Goal: Find specific page/section: Find specific page/section

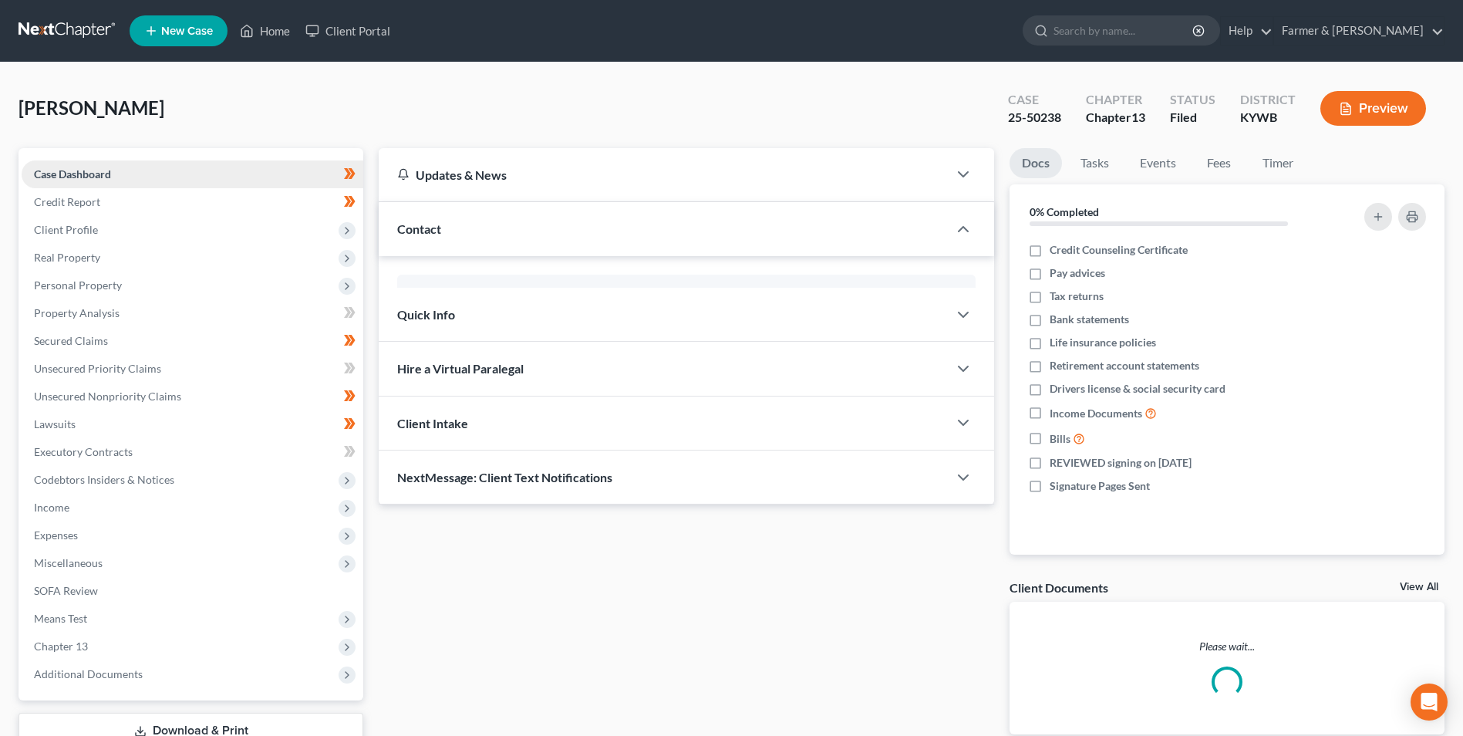
scroll to position [154, 0]
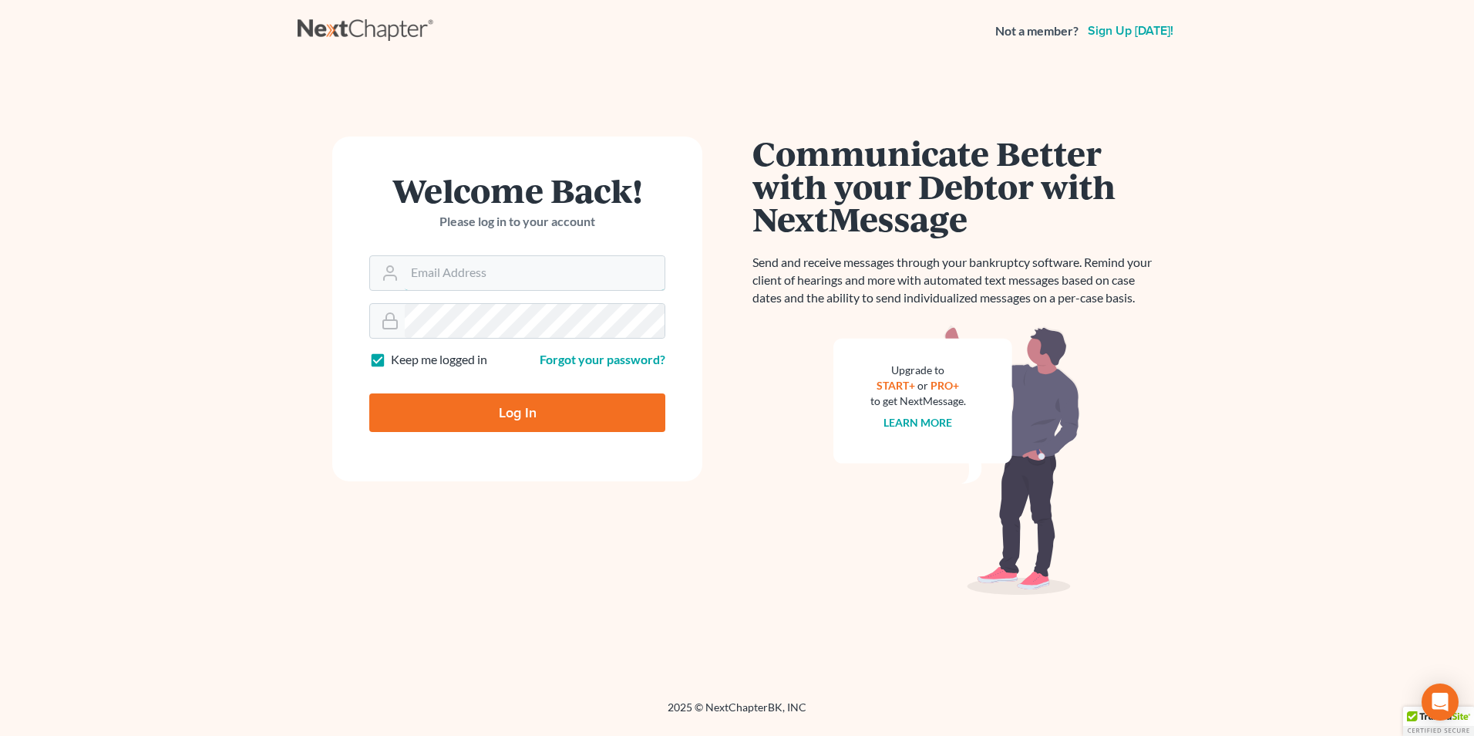
type input "[PERSON_NAME][EMAIL_ADDRESS][DOMAIN_NAME]"
click at [578, 412] on input "Log In" at bounding box center [517, 412] width 296 height 39
type input "Thinking..."
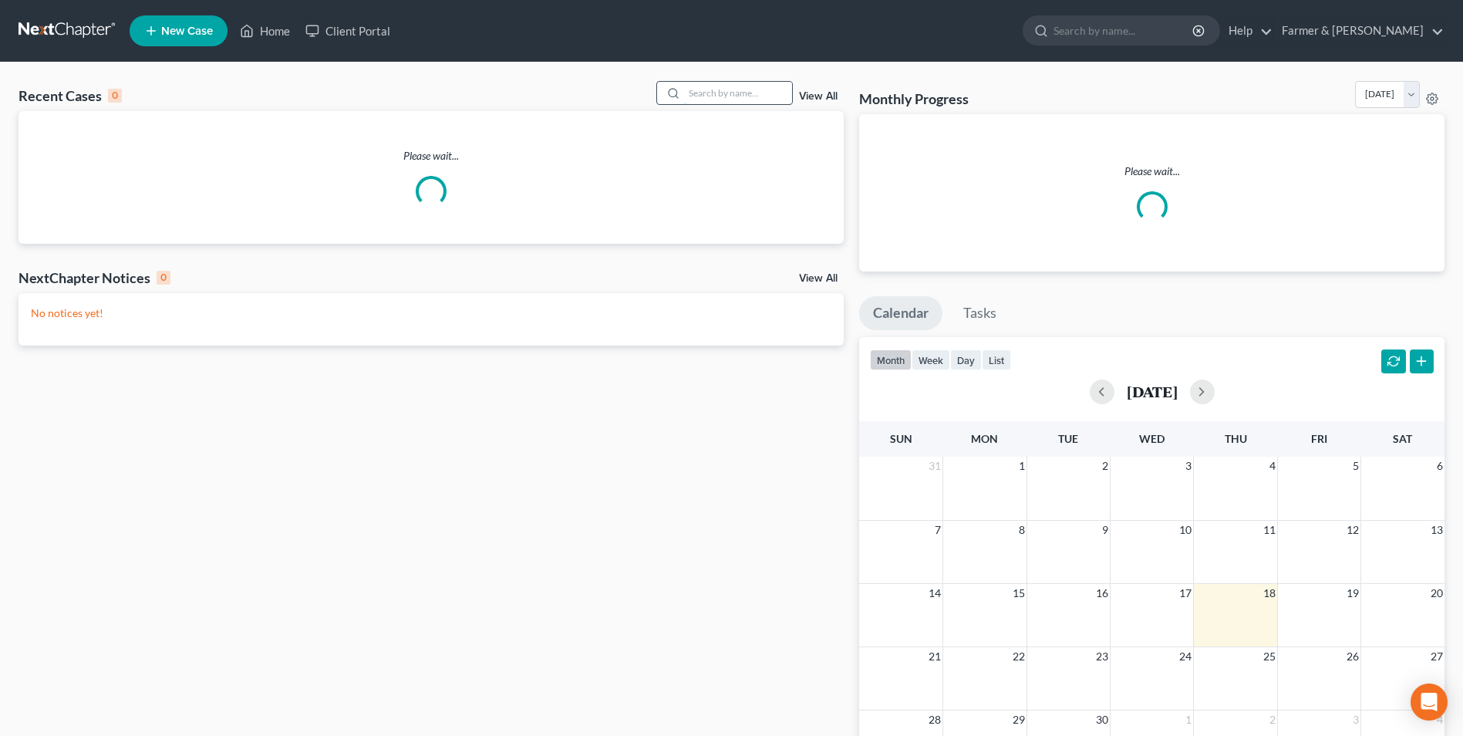
click at [719, 90] on input "search" at bounding box center [738, 93] width 108 height 22
paste input "24-10446"
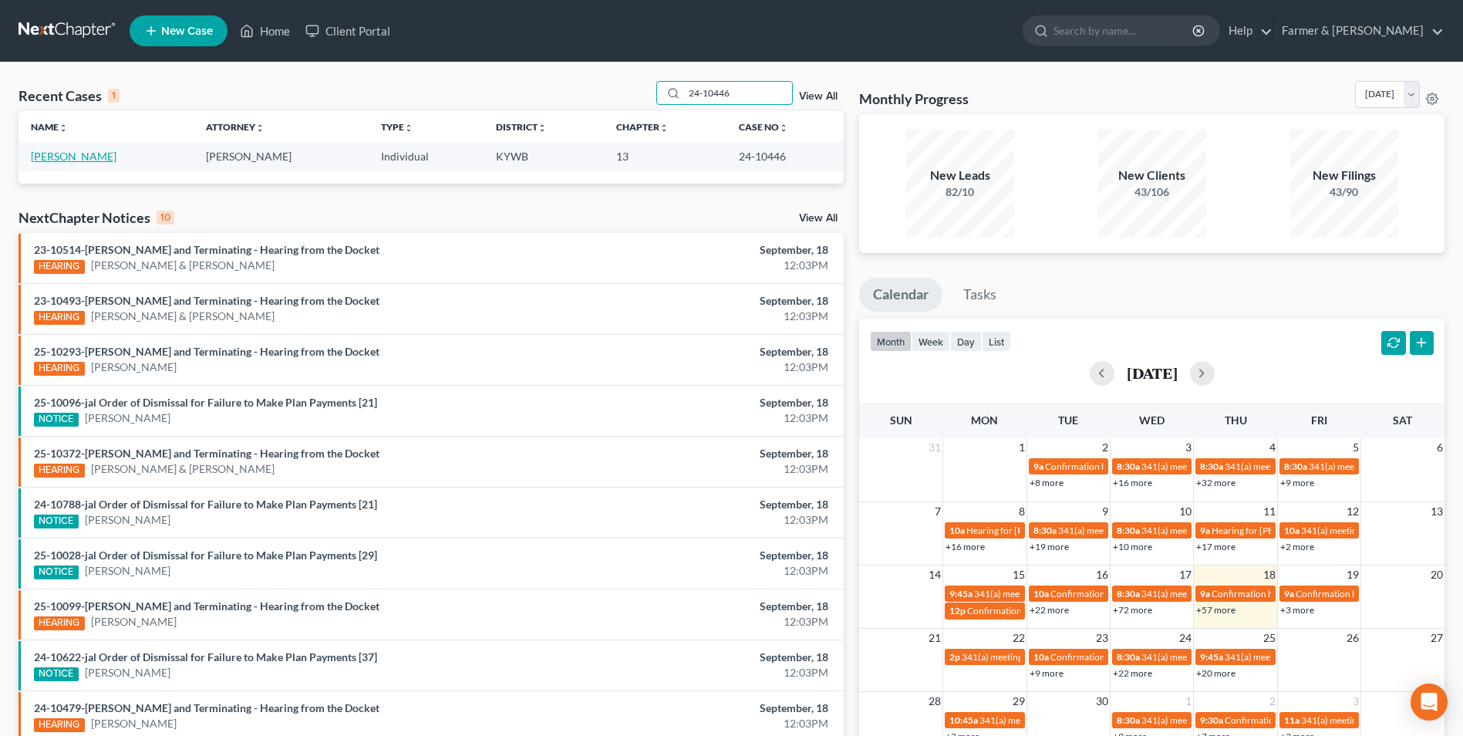
type input "24-10446"
click at [84, 157] on link "Brown, Michelle" at bounding box center [74, 156] width 86 height 13
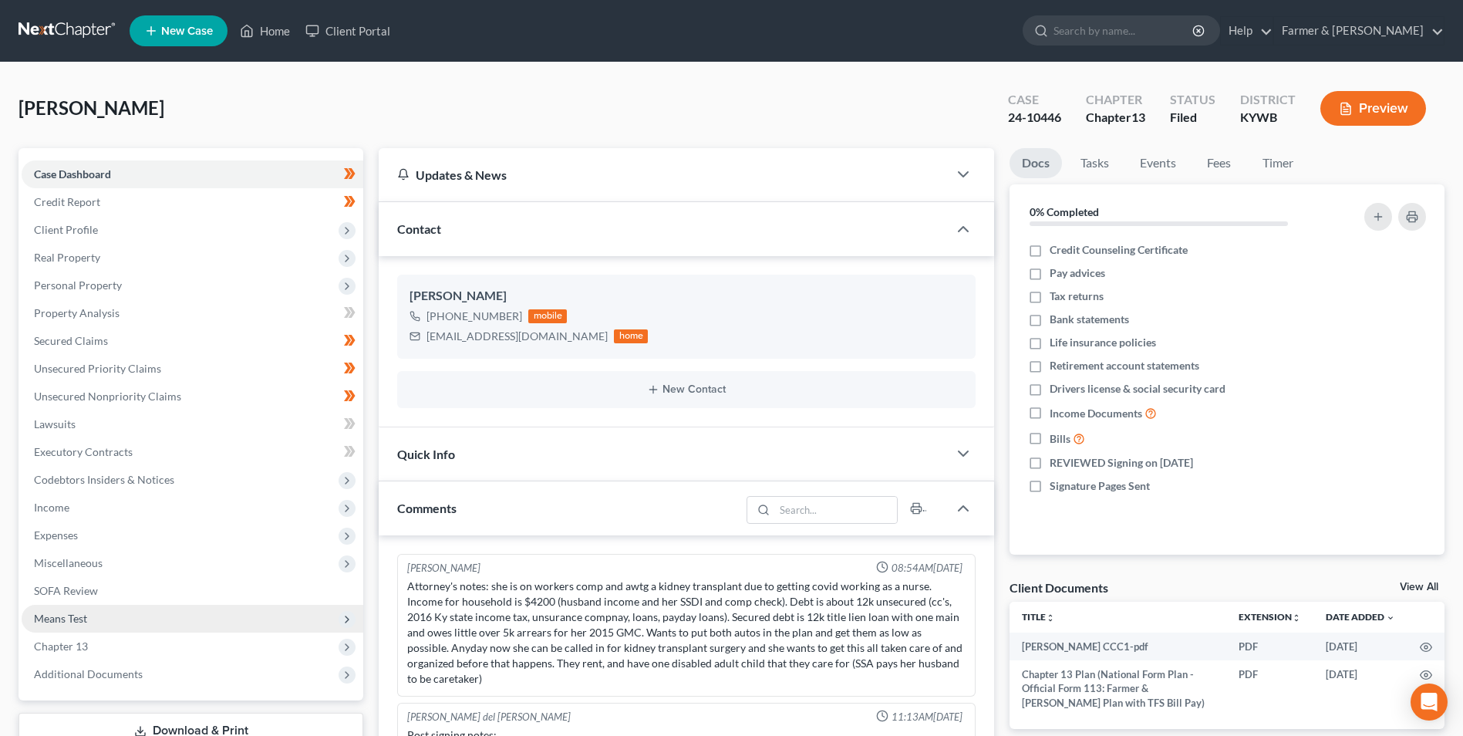
scroll to position [59, 0]
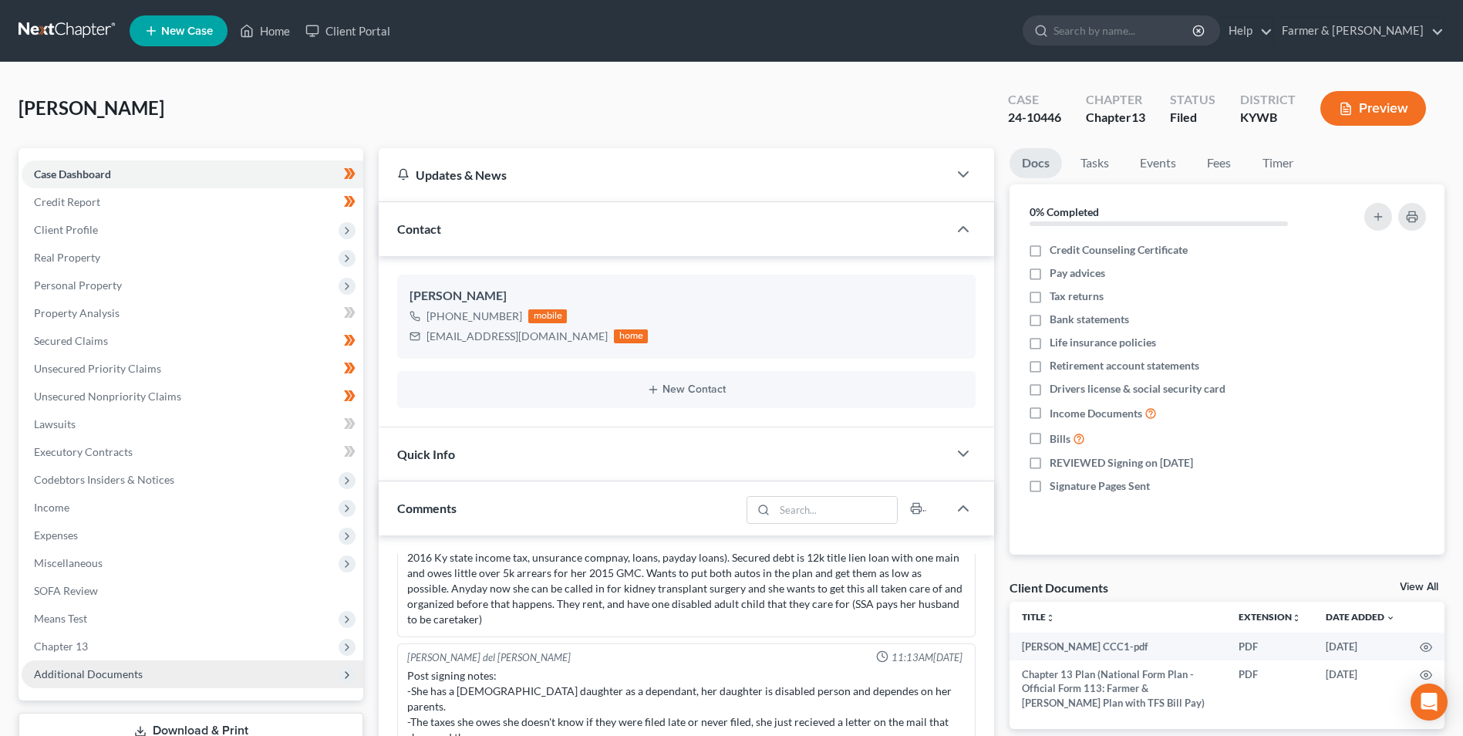
click at [143, 667] on span "Additional Documents" at bounding box center [193, 674] width 342 height 28
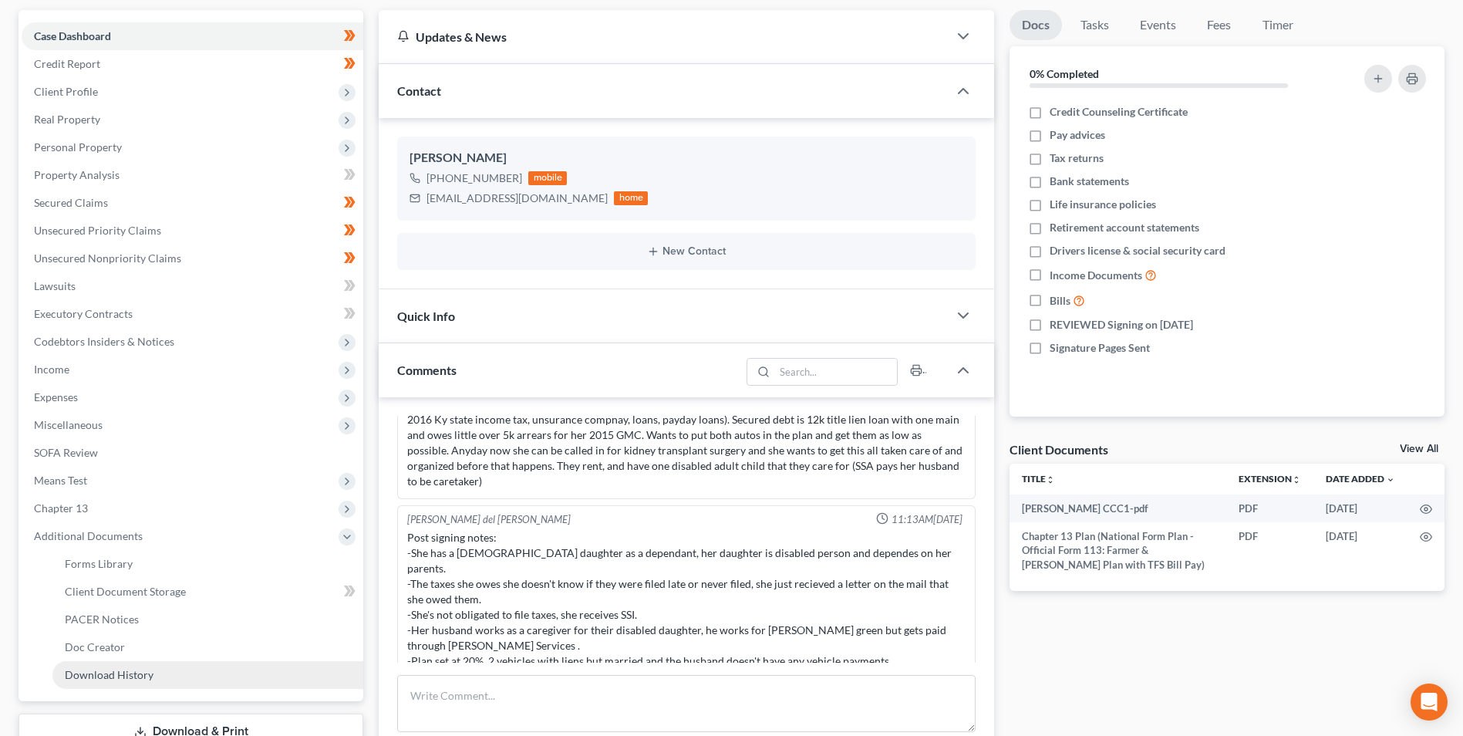
scroll to position [154, 0]
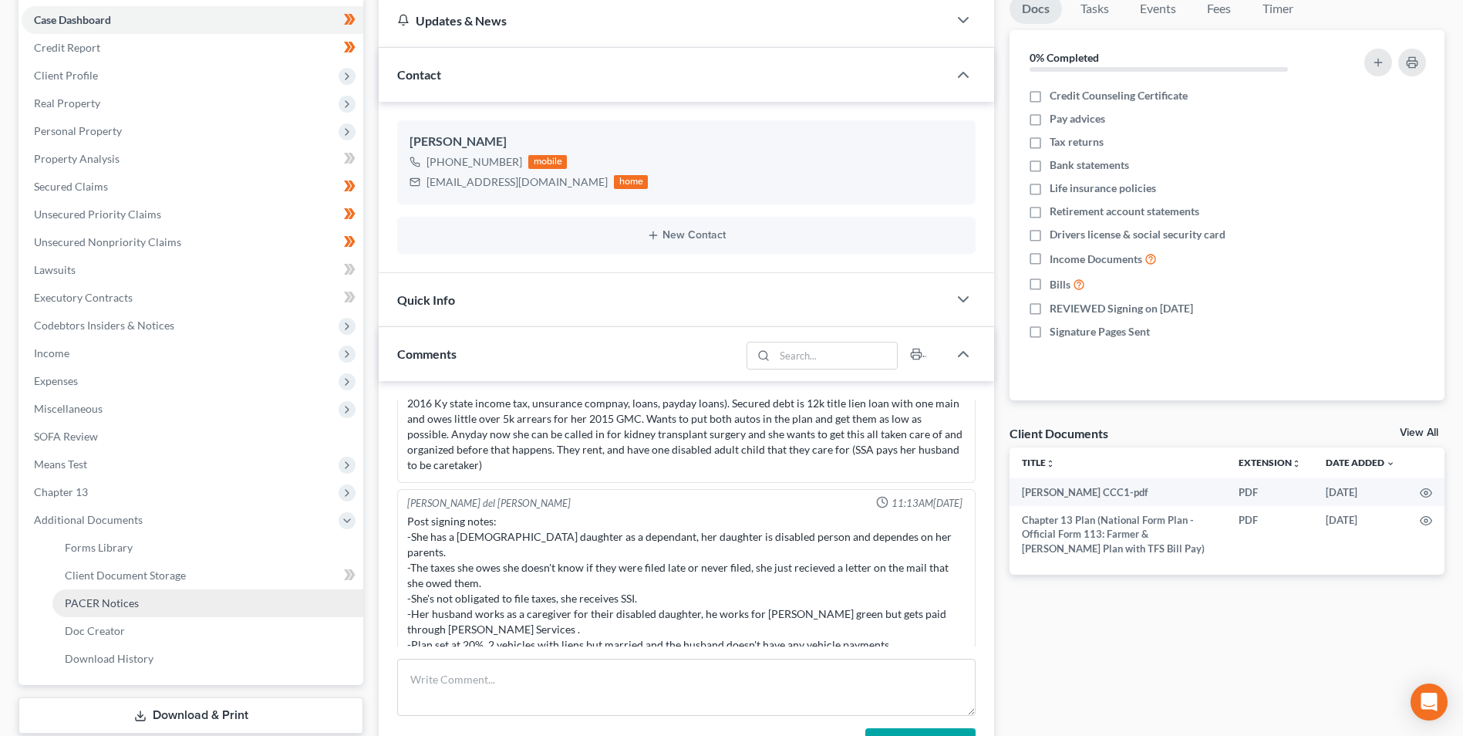
click at [182, 612] on link "PACER Notices" at bounding box center [207, 603] width 311 height 28
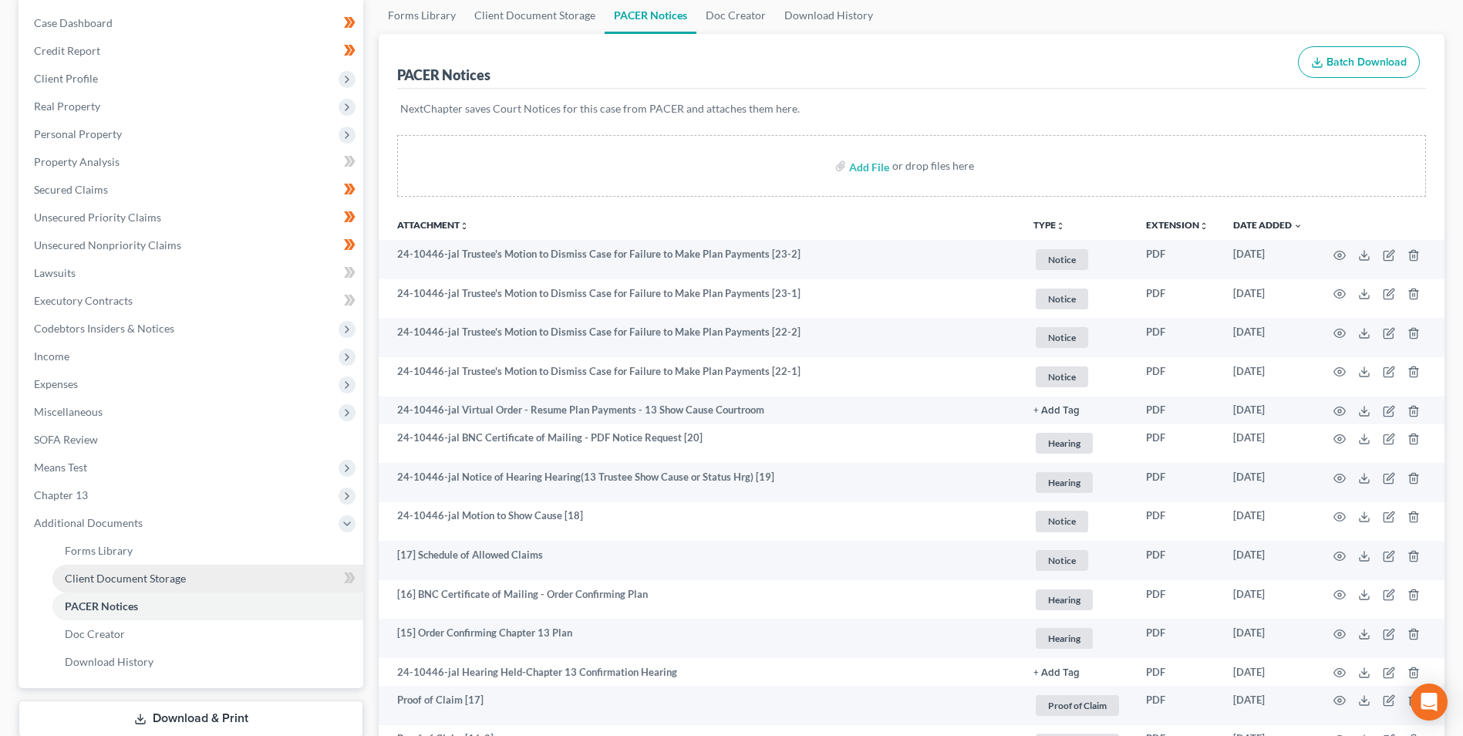
scroll to position [154, 0]
